Goal: Task Accomplishment & Management: Manage account settings

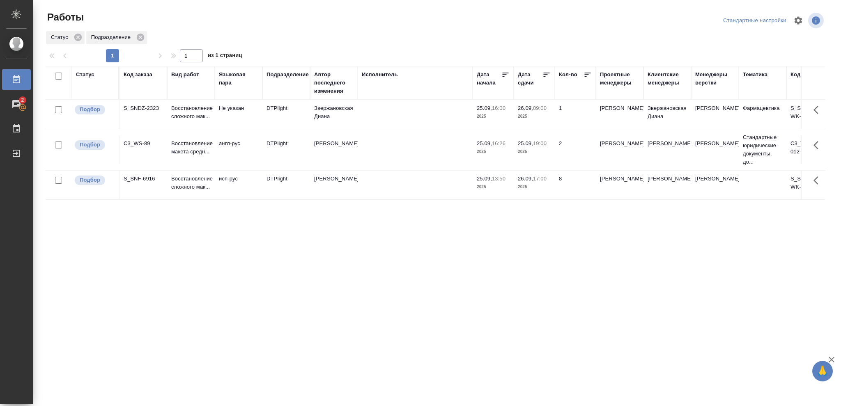
click at [94, 76] on div "Статус" at bounding box center [85, 75] width 18 height 8
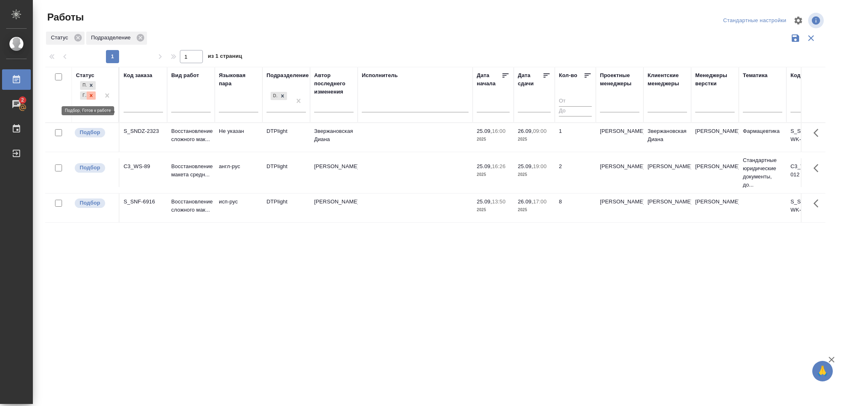
click at [91, 96] on icon at bounding box center [91, 96] width 6 height 6
click at [282, 94] on icon at bounding box center [282, 93] width 3 height 3
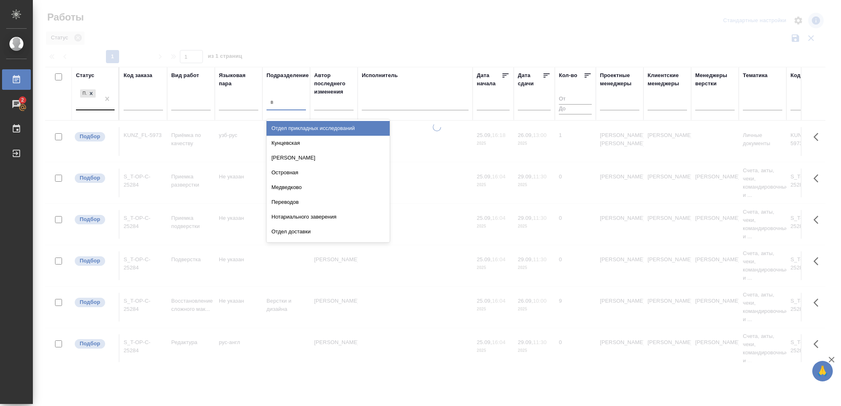
type input "ве"
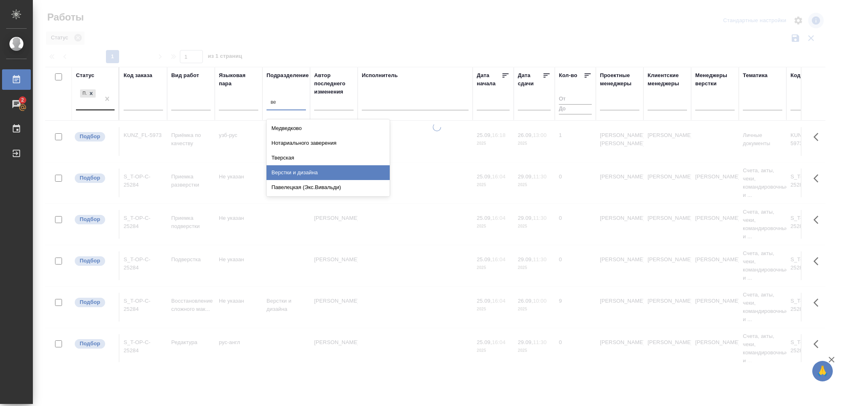
click at [307, 172] on div "Верстки и дизайна" at bounding box center [327, 172] width 123 height 15
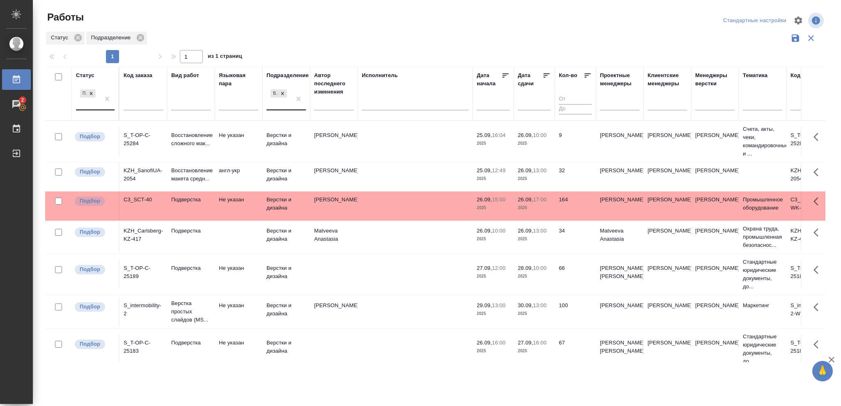
click at [532, 179] on p "2025" at bounding box center [534, 179] width 33 height 8
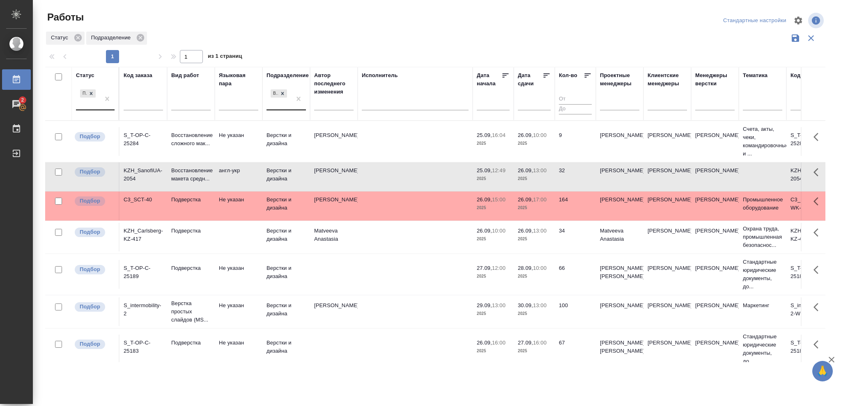
click at [532, 179] on p "2025" at bounding box center [534, 179] width 33 height 8
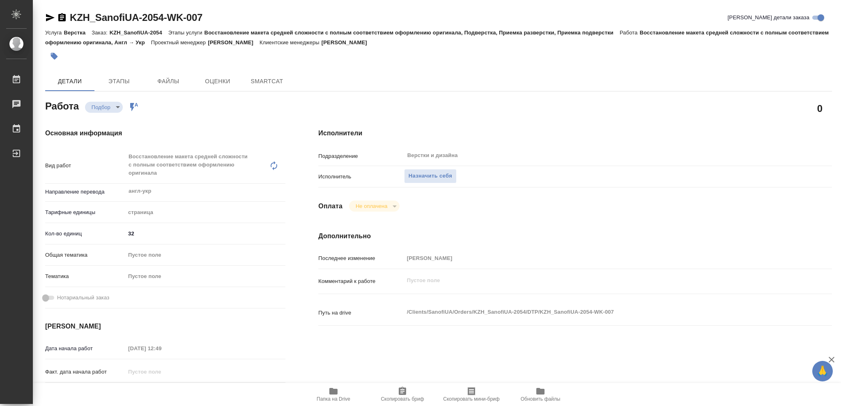
type textarea "x"
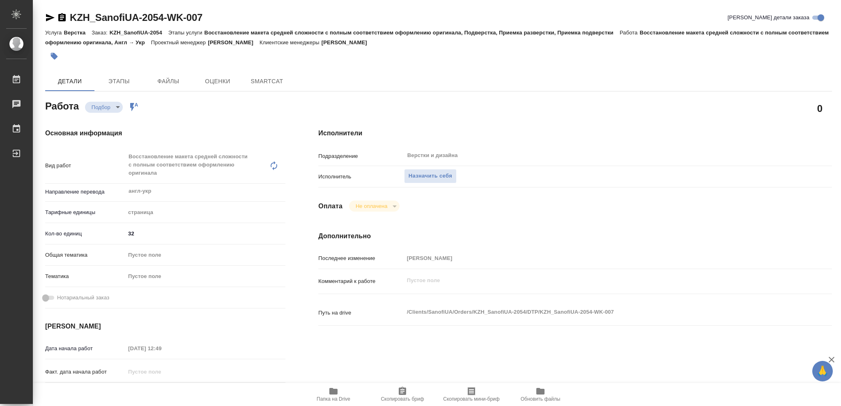
type textarea "x"
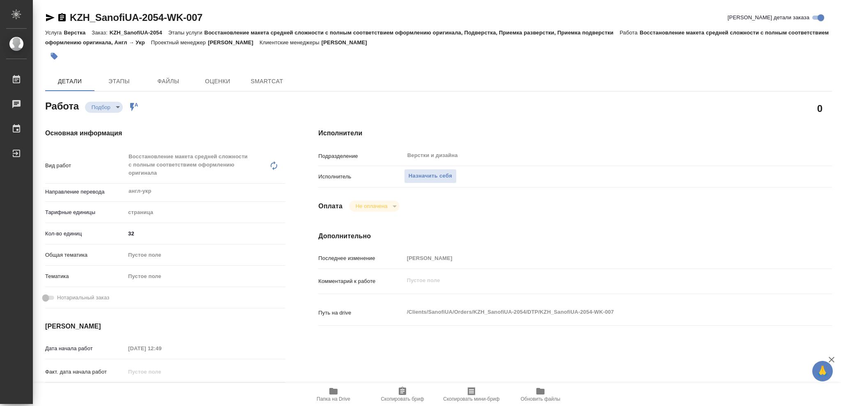
type textarea "x"
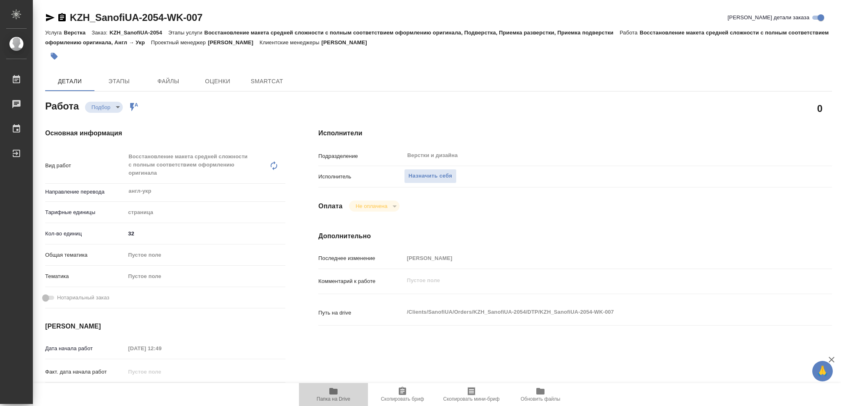
type textarea "x"
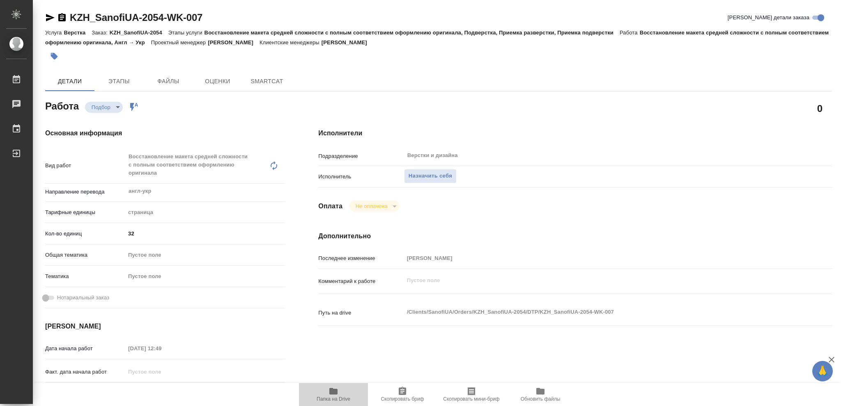
click at [334, 392] on icon "button" at bounding box center [333, 391] width 8 height 7
type textarea "x"
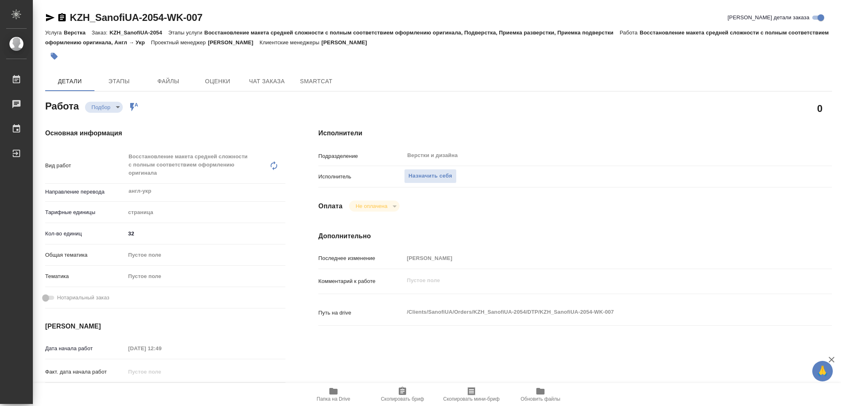
type textarea "x"
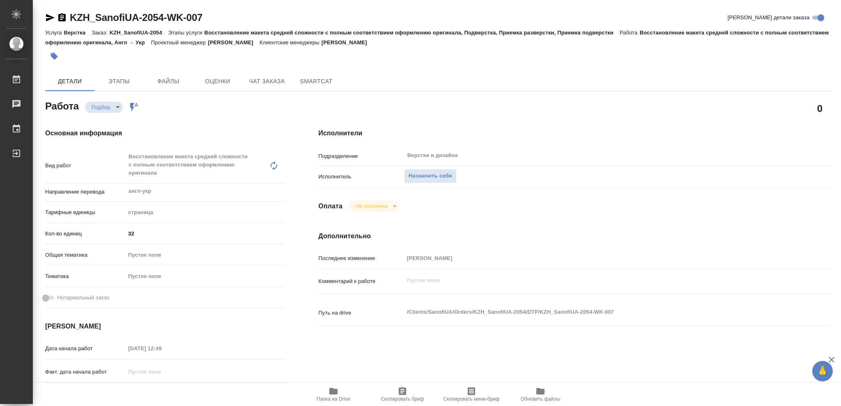
type textarea "x"
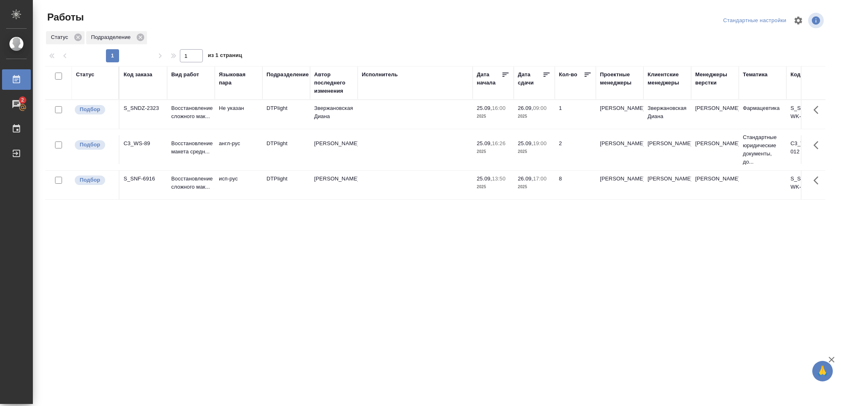
click at [91, 76] on div "Статус" at bounding box center [85, 75] width 18 height 8
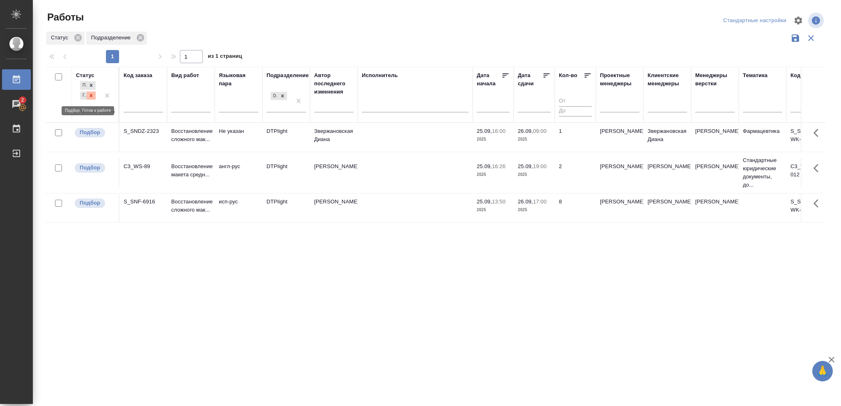
click at [92, 97] on icon at bounding box center [91, 96] width 6 height 6
click at [91, 95] on icon at bounding box center [91, 93] width 3 height 3
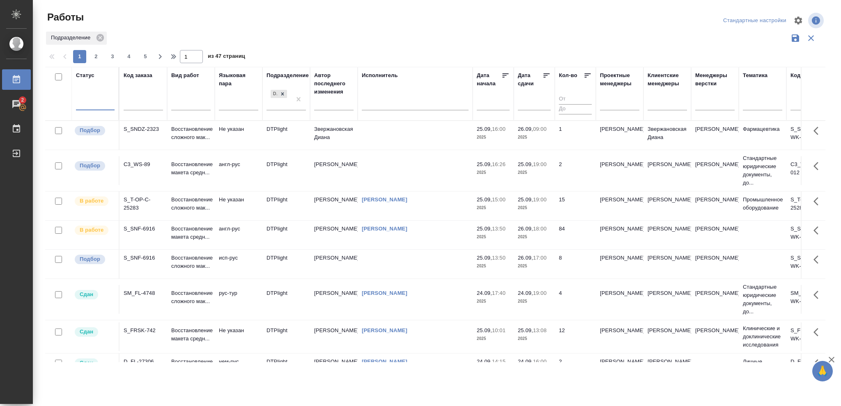
click at [93, 101] on div at bounding box center [95, 102] width 39 height 12
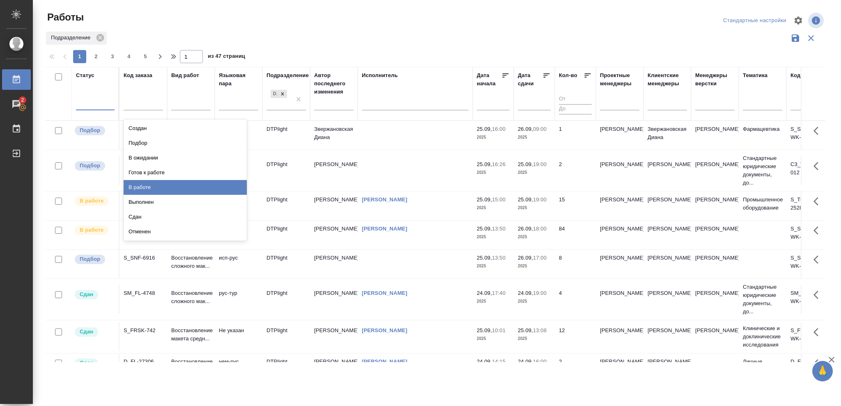
click at [141, 186] on div "В работе" at bounding box center [185, 187] width 123 height 15
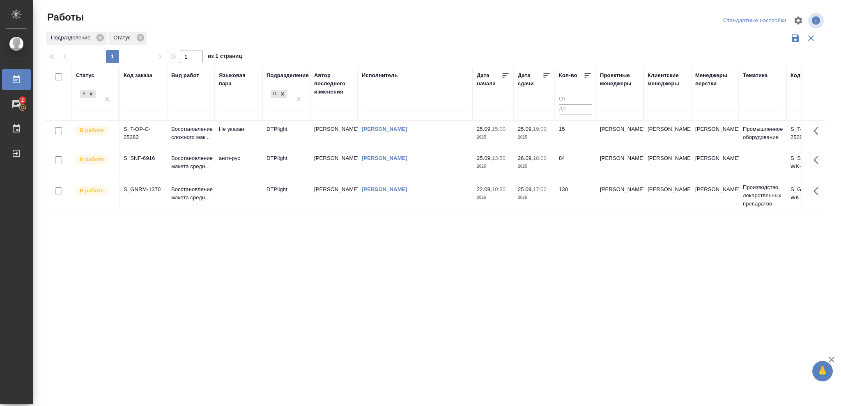
click at [537, 196] on p "2025" at bounding box center [534, 198] width 33 height 8
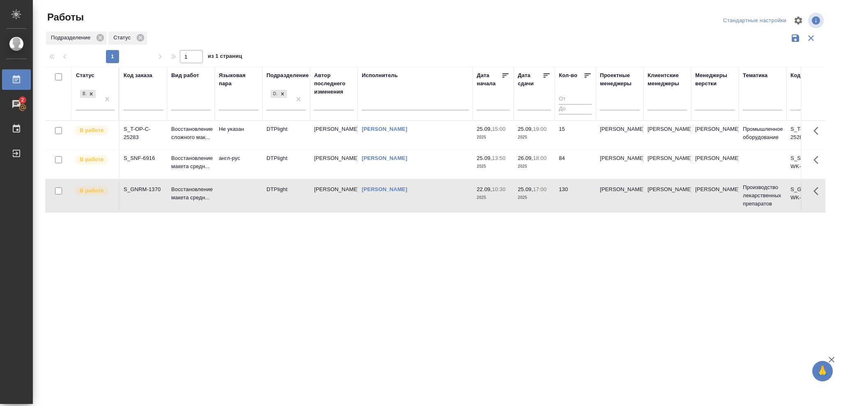
click at [537, 196] on p "2025" at bounding box center [534, 198] width 33 height 8
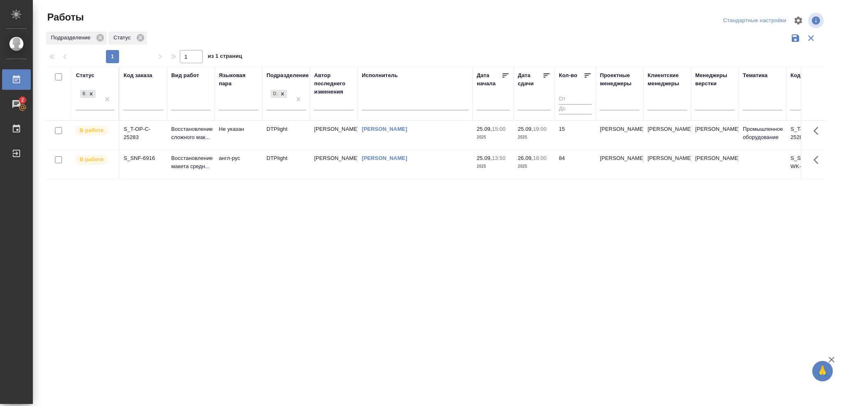
click at [498, 139] on p "2025" at bounding box center [493, 137] width 33 height 8
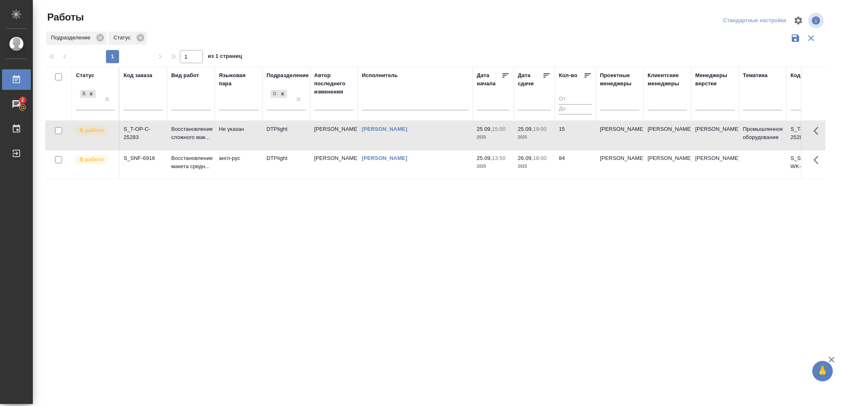
click at [498, 139] on p "2025" at bounding box center [493, 137] width 33 height 8
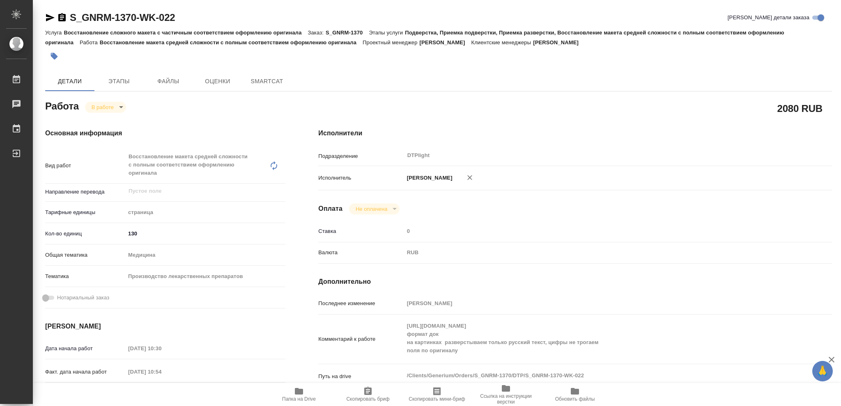
type textarea "x"
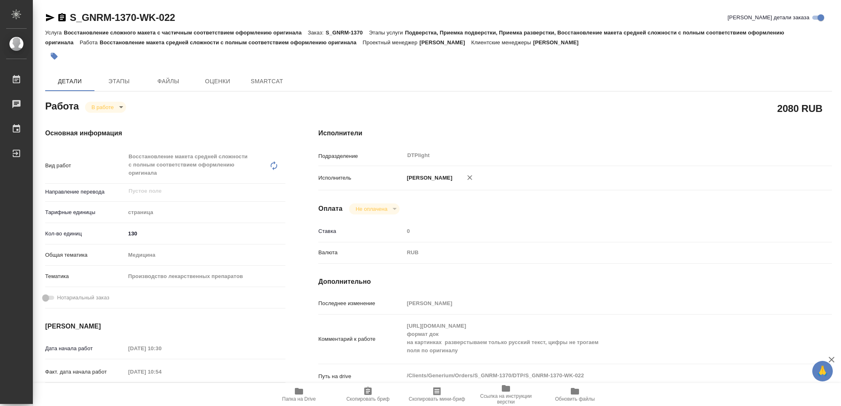
type textarea "x"
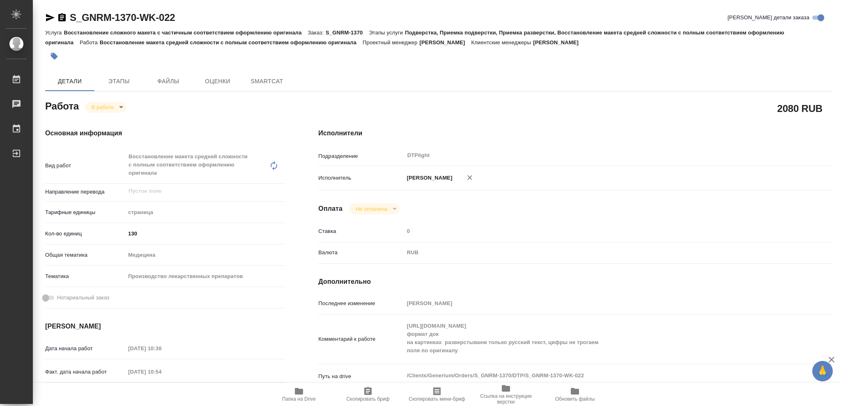
type textarea "x"
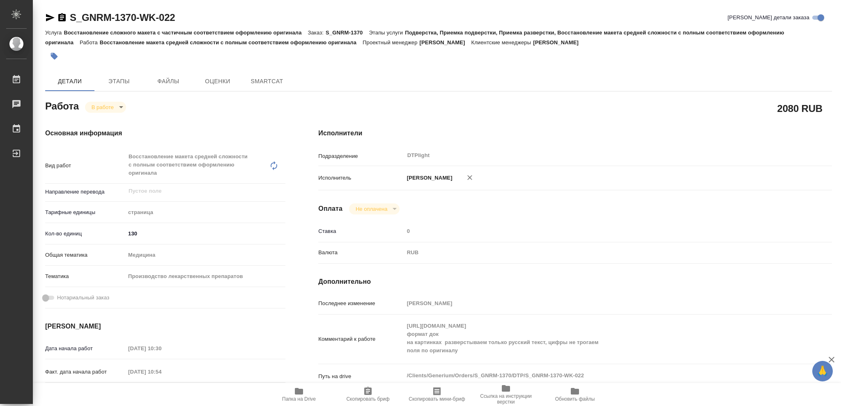
type textarea "x"
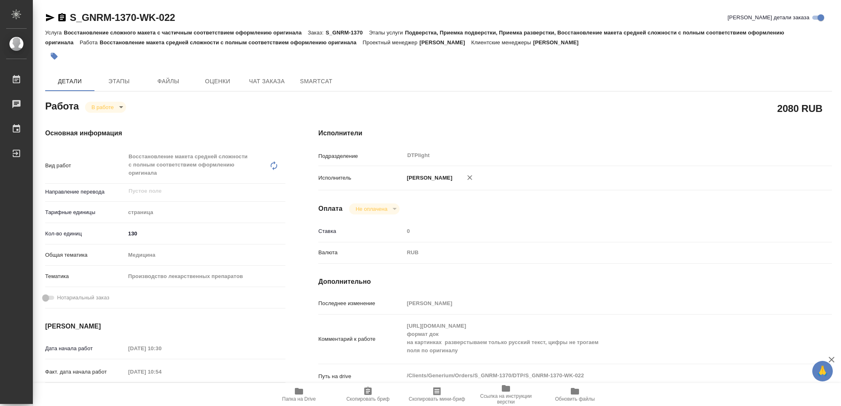
type textarea "x"
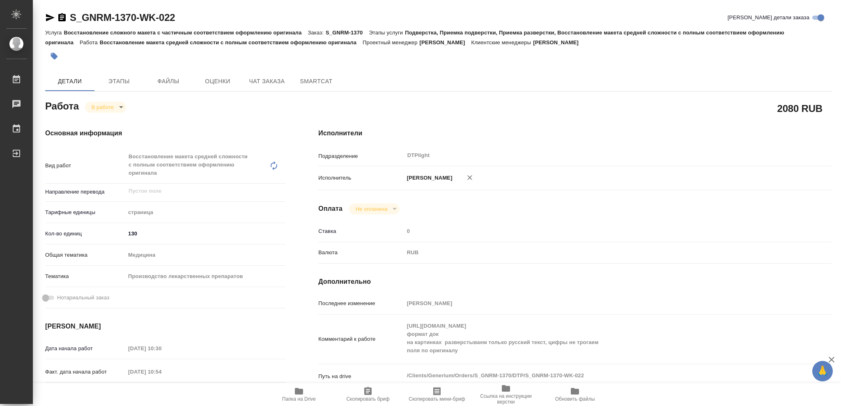
type textarea "x"
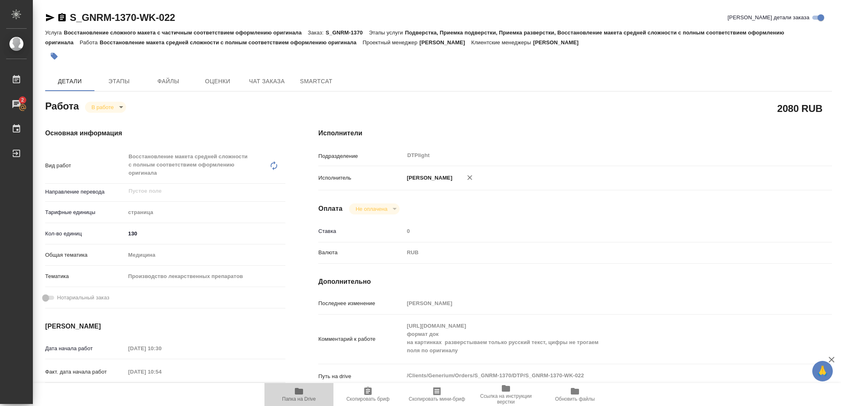
click at [297, 396] on icon "button" at bounding box center [299, 392] width 10 height 10
click at [120, 105] on body "🙏 .cls-1 fill:#fff; AWATERA Vasileva Olga Работы 2 Чаты График Выйти S_GNRM-137…" at bounding box center [420, 203] width 841 height 406
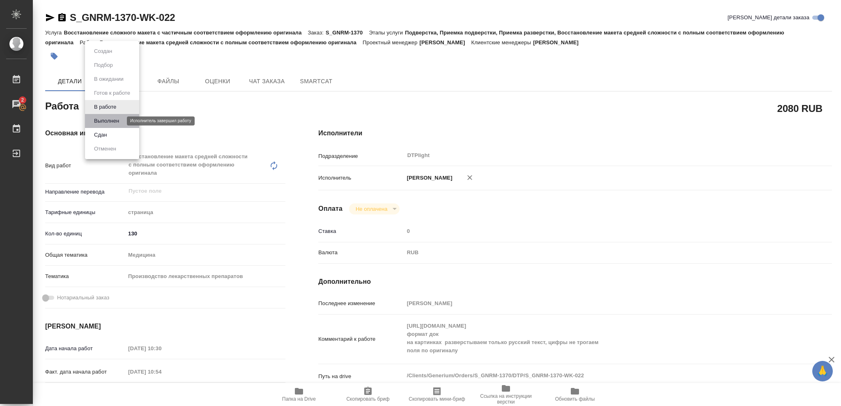
click at [107, 118] on button "Выполнен" at bounding box center [107, 121] width 30 height 9
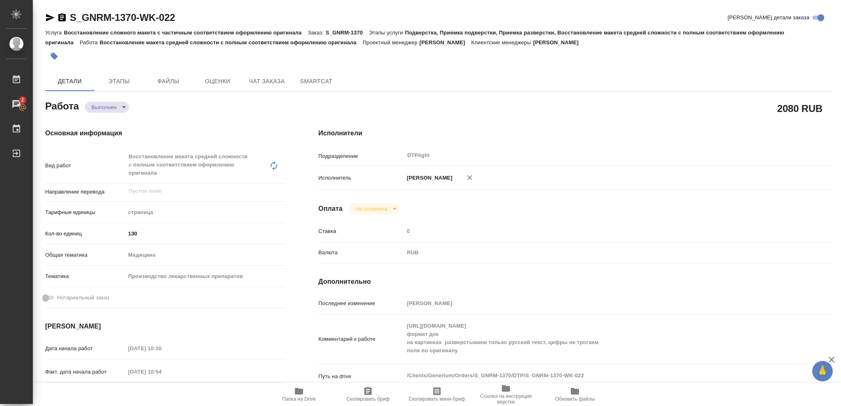
type textarea "x"
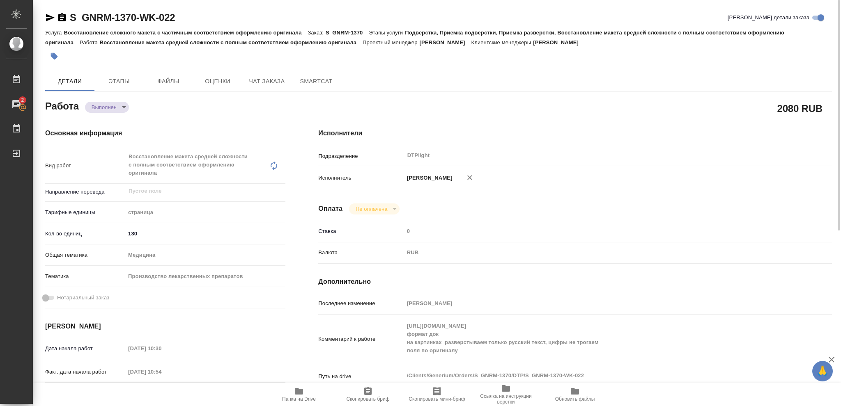
type textarea "x"
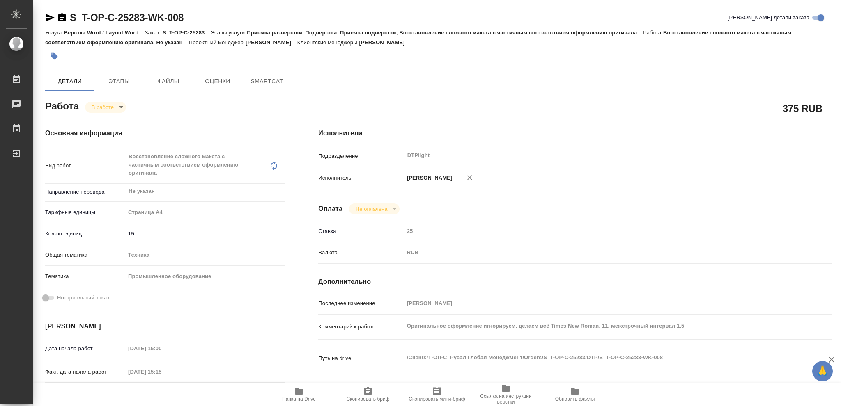
type textarea "x"
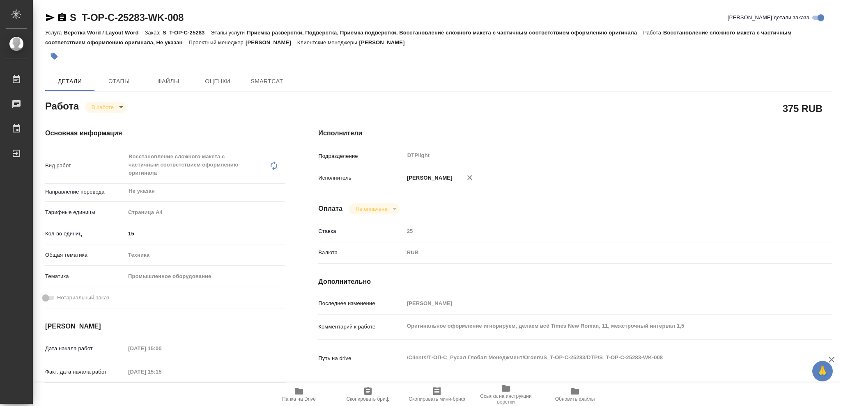
type textarea "x"
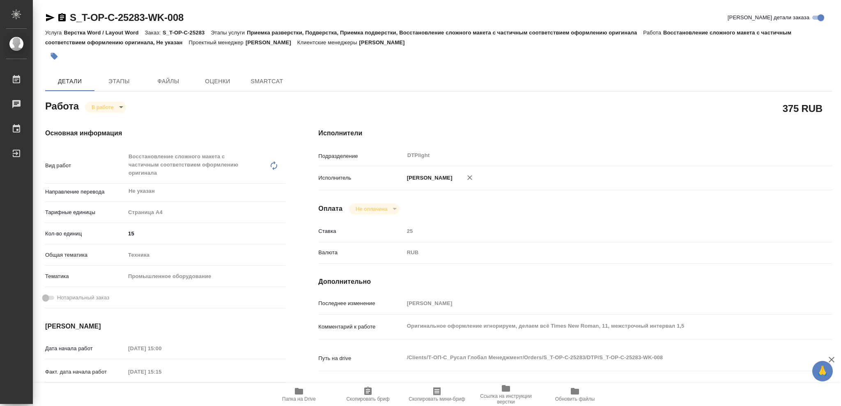
type textarea "x"
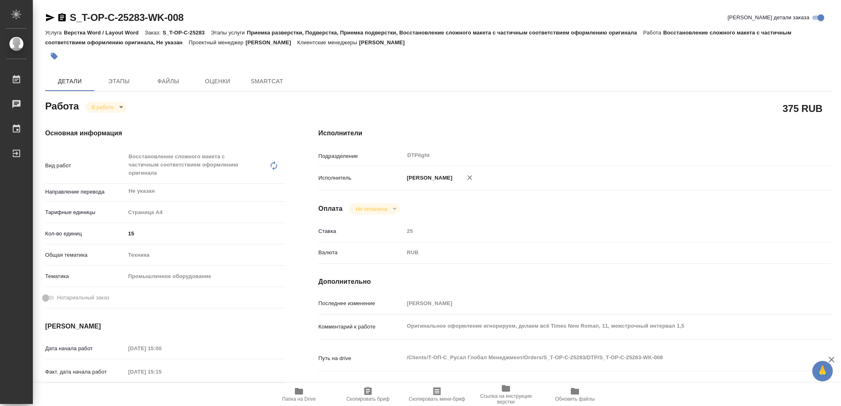
type textarea "x"
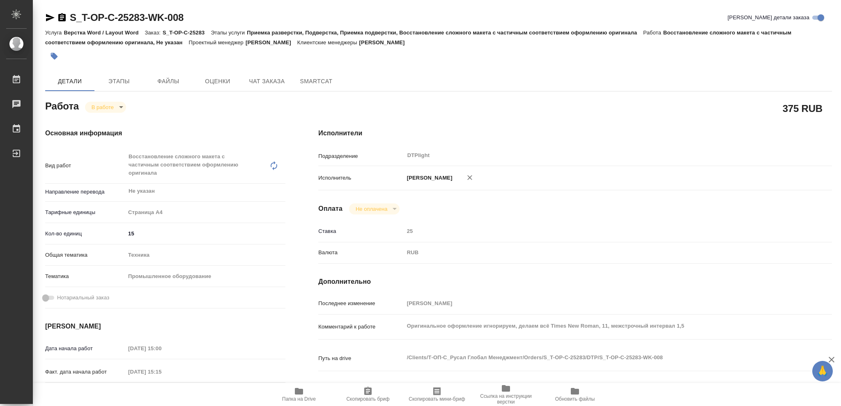
type textarea "x"
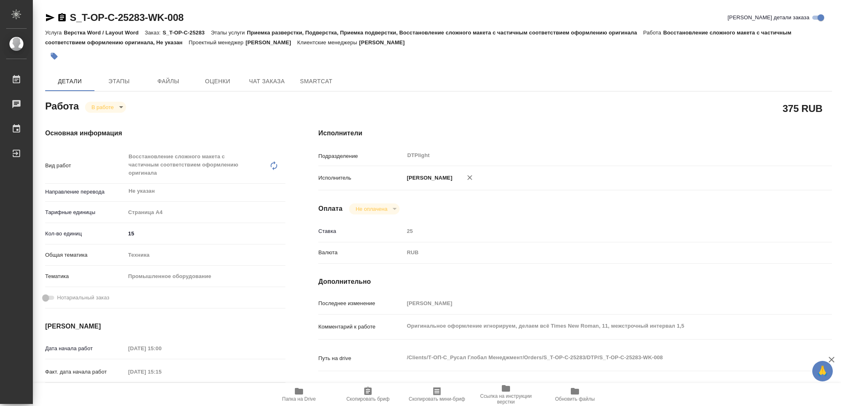
click at [50, 18] on icon "button" at bounding box center [50, 17] width 9 height 7
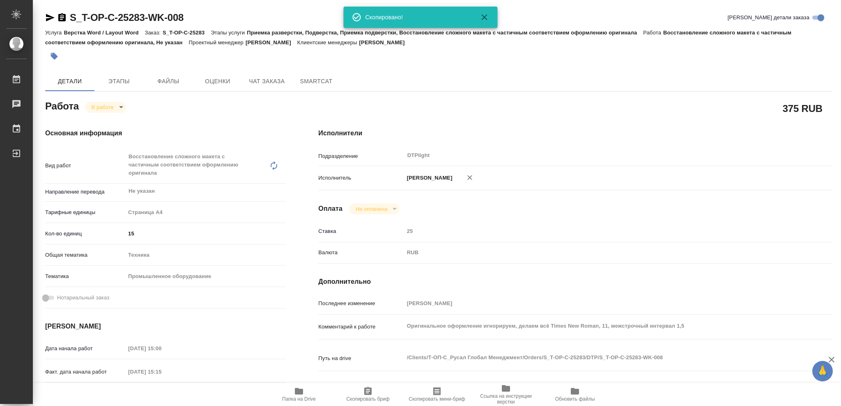
type textarea "x"
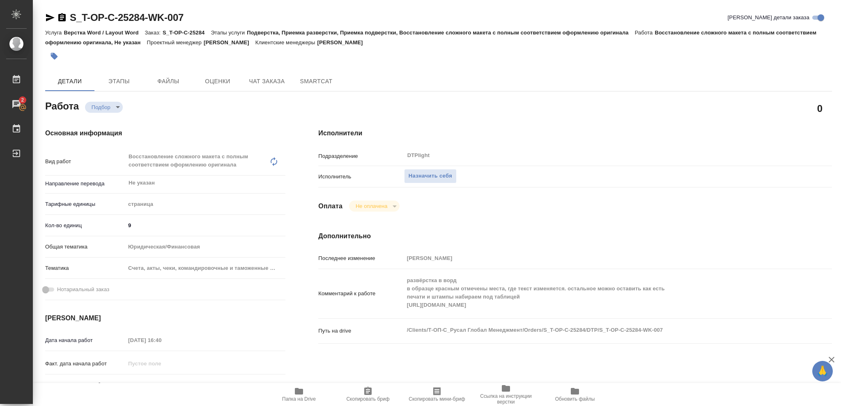
click at [298, 305] on icon "button" at bounding box center [299, 391] width 8 height 7
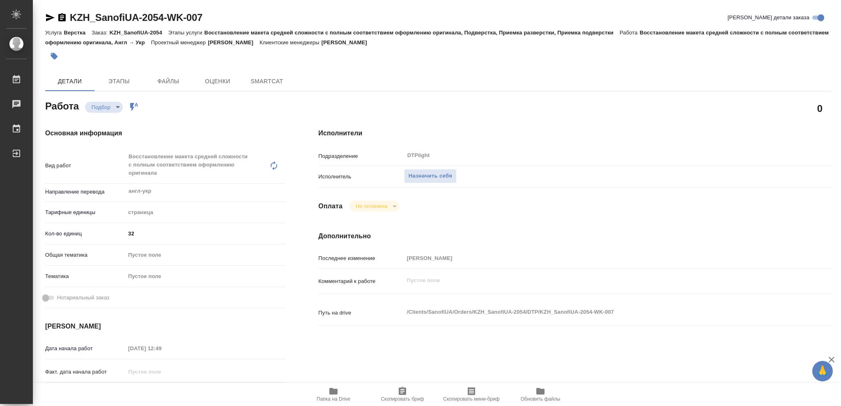
type textarea "x"
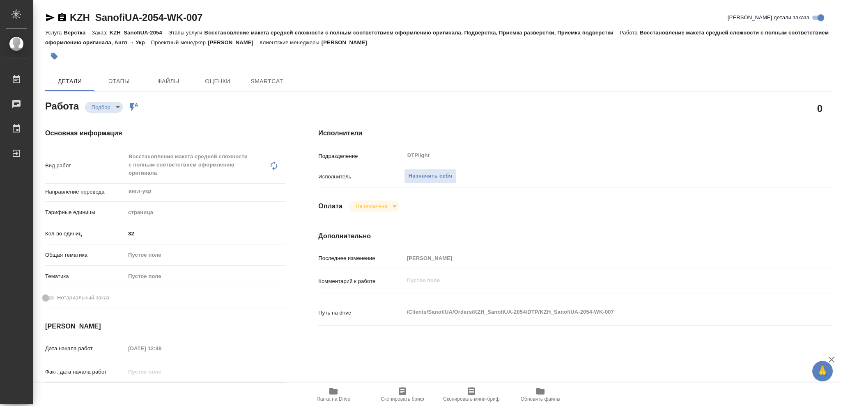
type textarea "x"
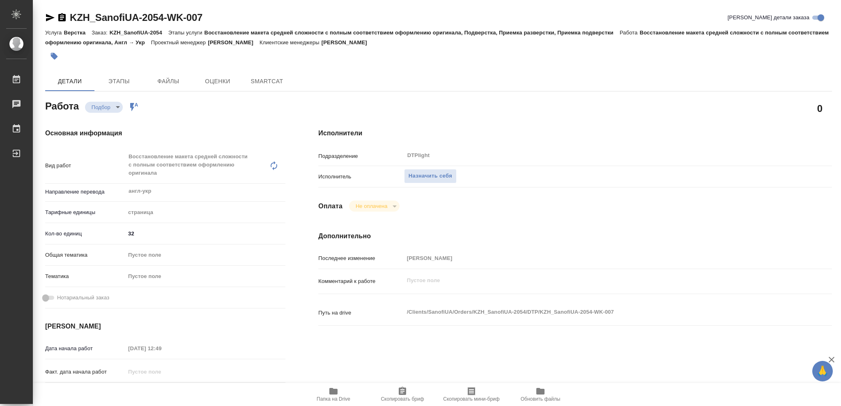
type textarea "x"
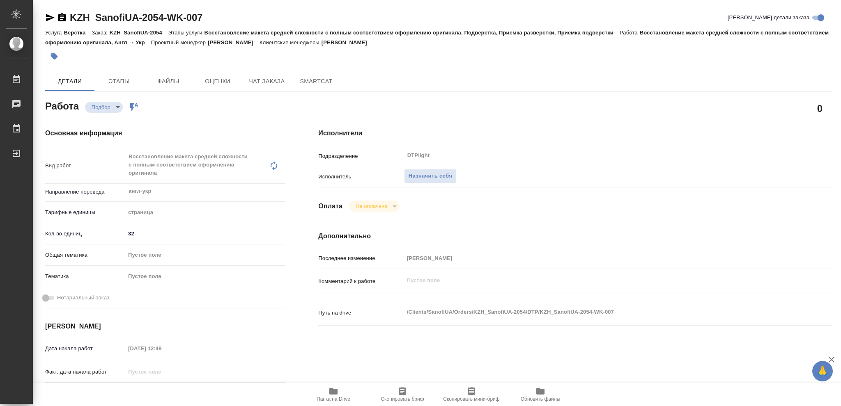
type textarea "x"
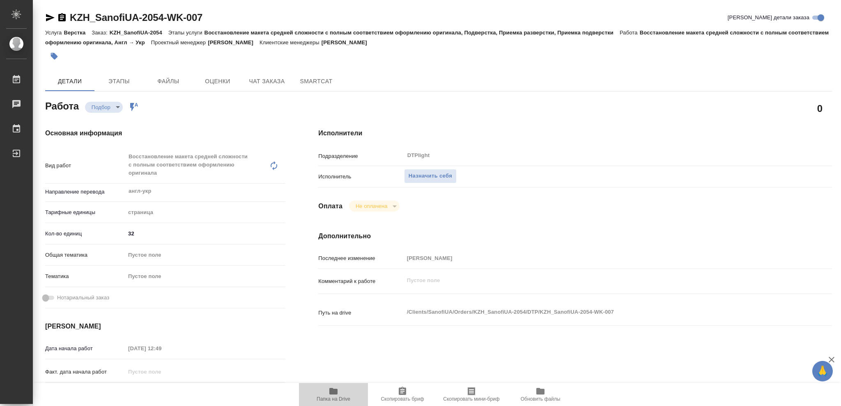
click at [335, 393] on icon "button" at bounding box center [333, 391] width 8 height 7
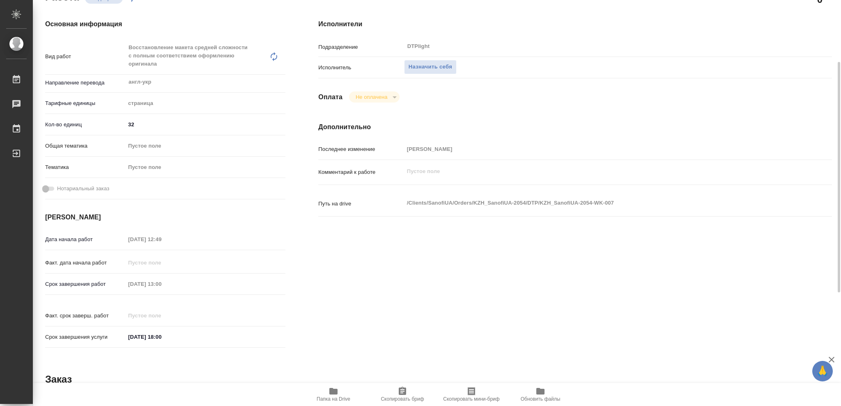
type textarea "x"
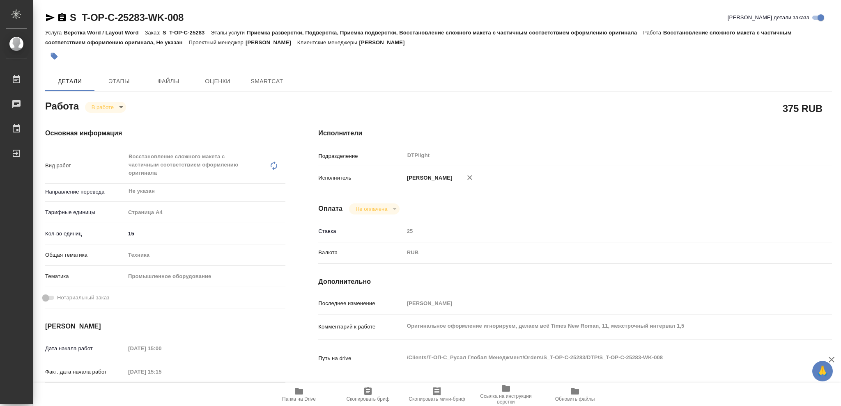
type textarea "x"
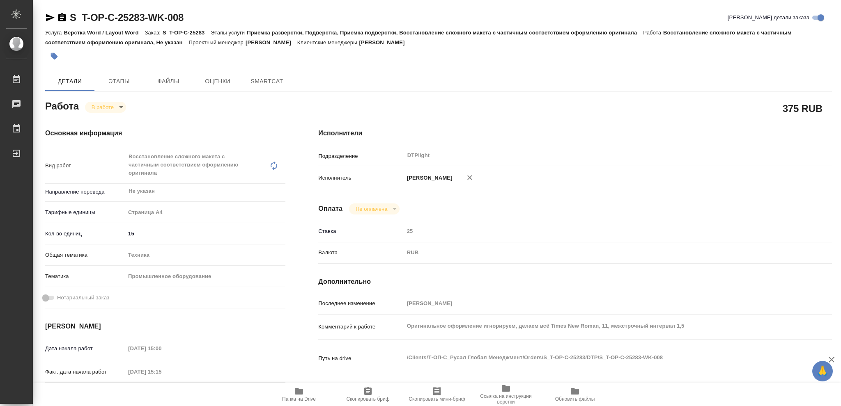
type textarea "x"
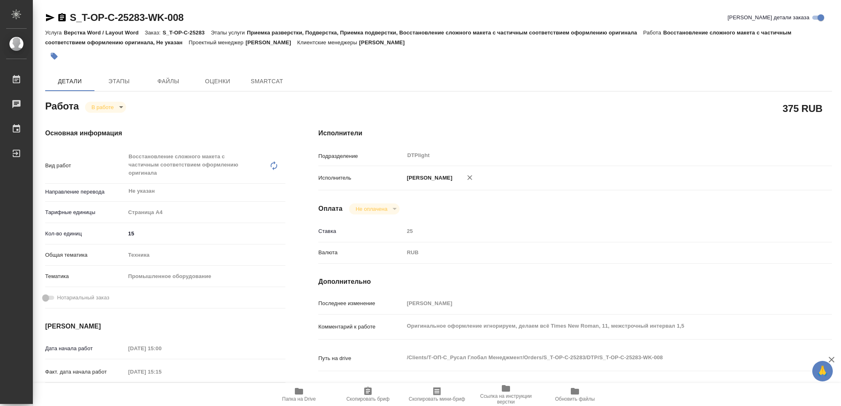
type textarea "x"
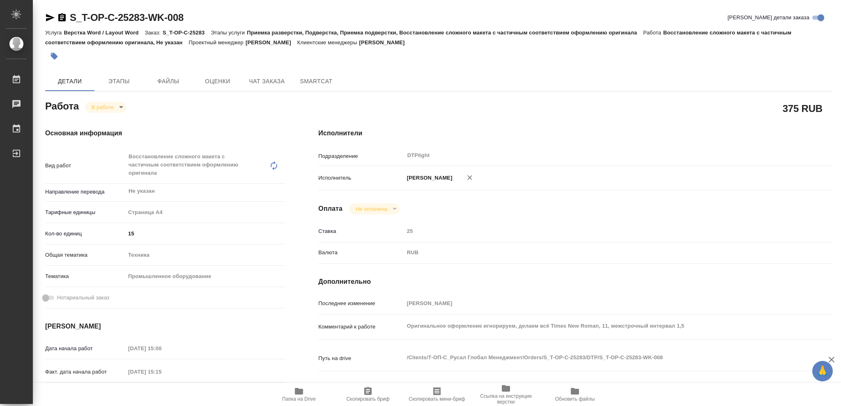
type textarea "x"
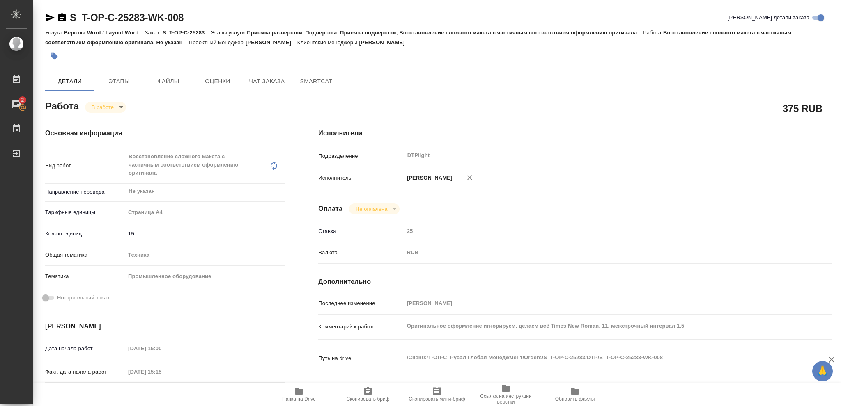
type textarea "x"
